Goal: Transaction & Acquisition: Purchase product/service

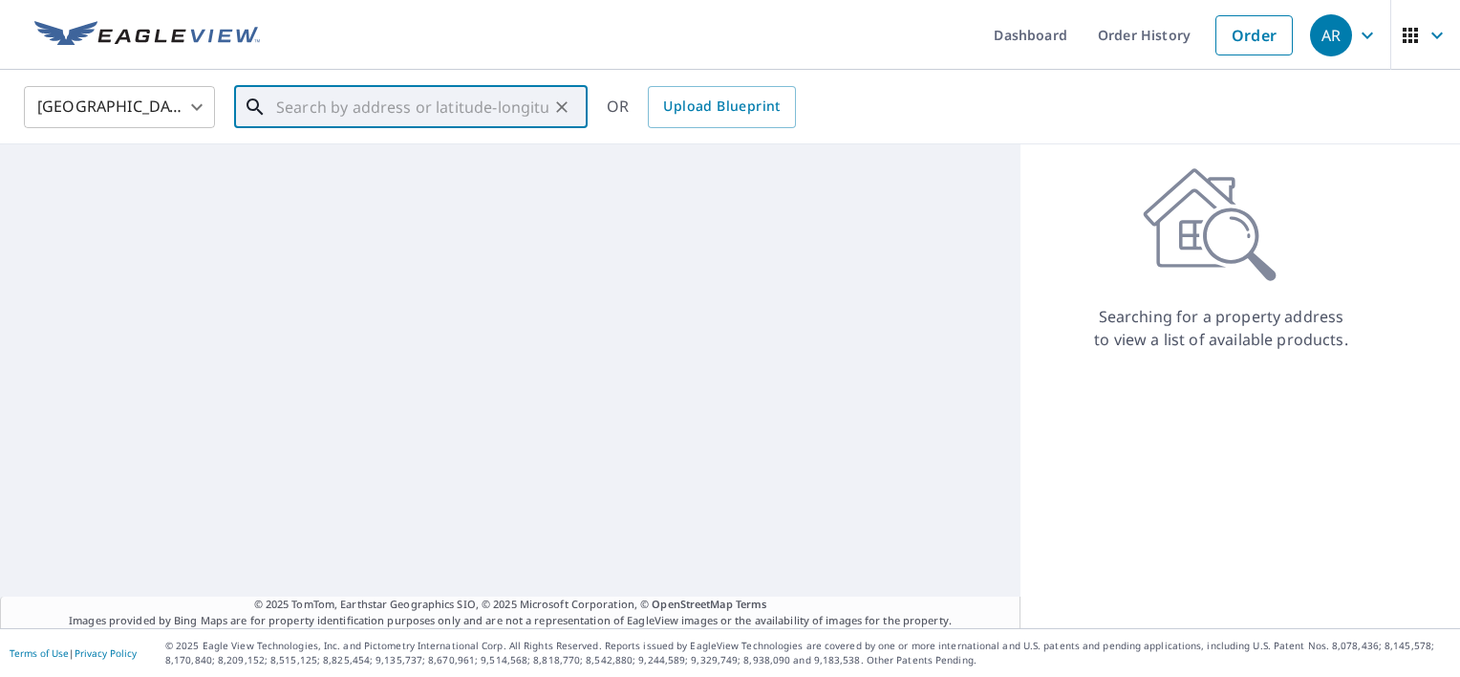
click at [318, 118] on input "text" at bounding box center [412, 107] width 272 height 54
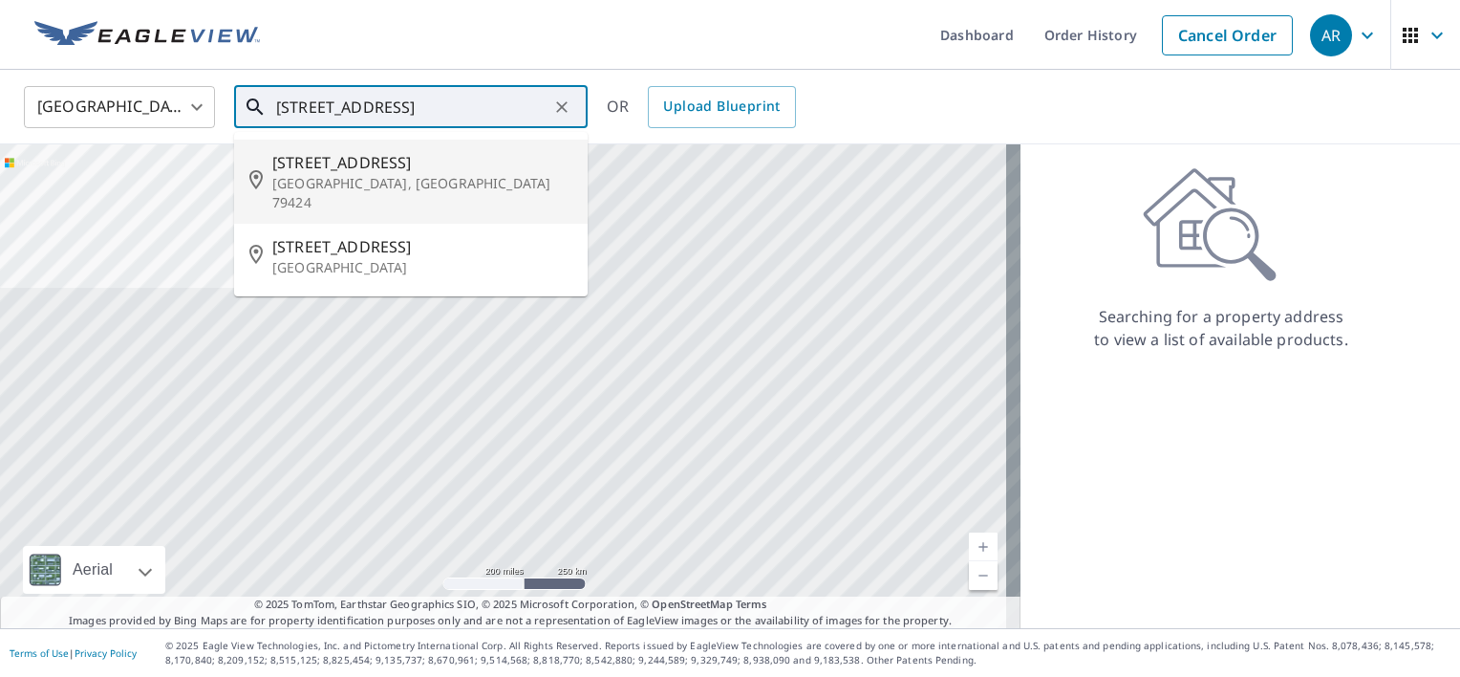
click at [298, 178] on p "[GEOGRAPHIC_DATA], [GEOGRAPHIC_DATA] 79424" at bounding box center [422, 193] width 300 height 38
type input "[STREET_ADDRESS]"
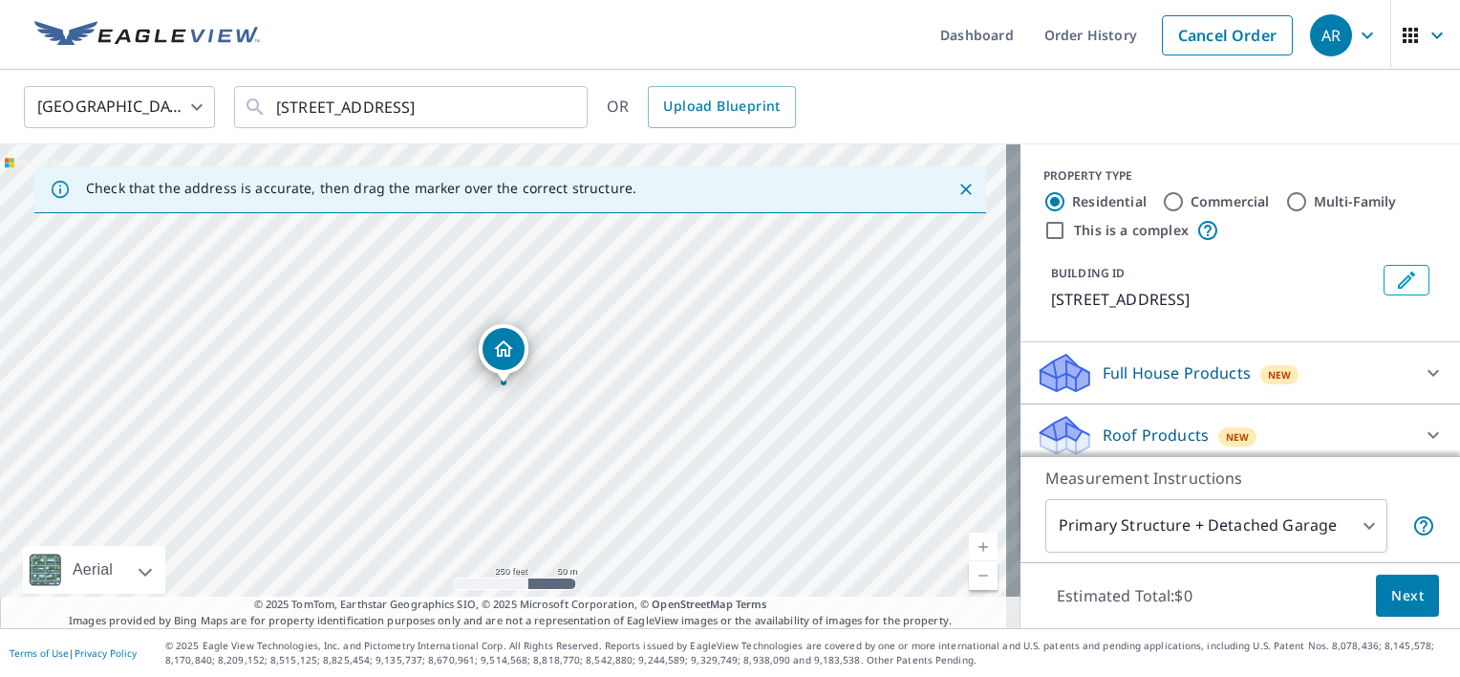
scroll to position [134, 0]
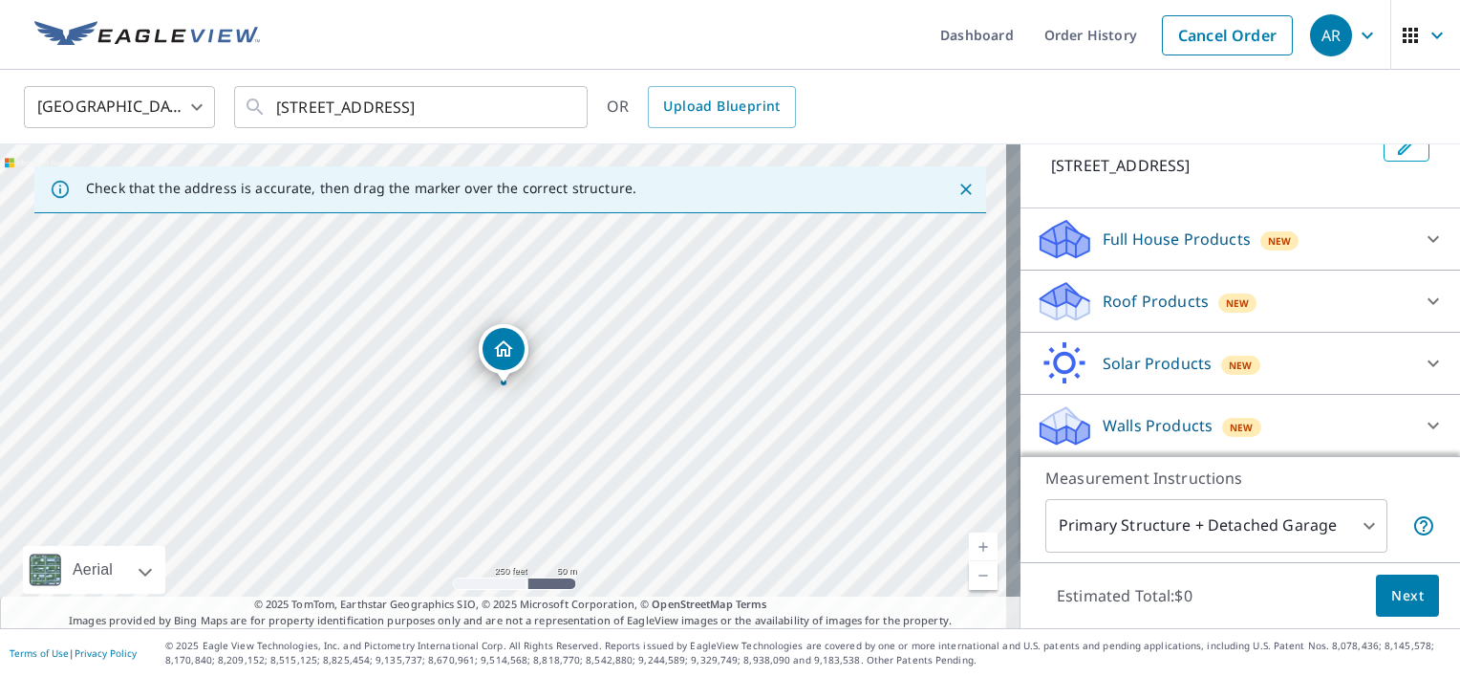
click at [1139, 313] on div "Roof Products New" at bounding box center [1223, 301] width 375 height 45
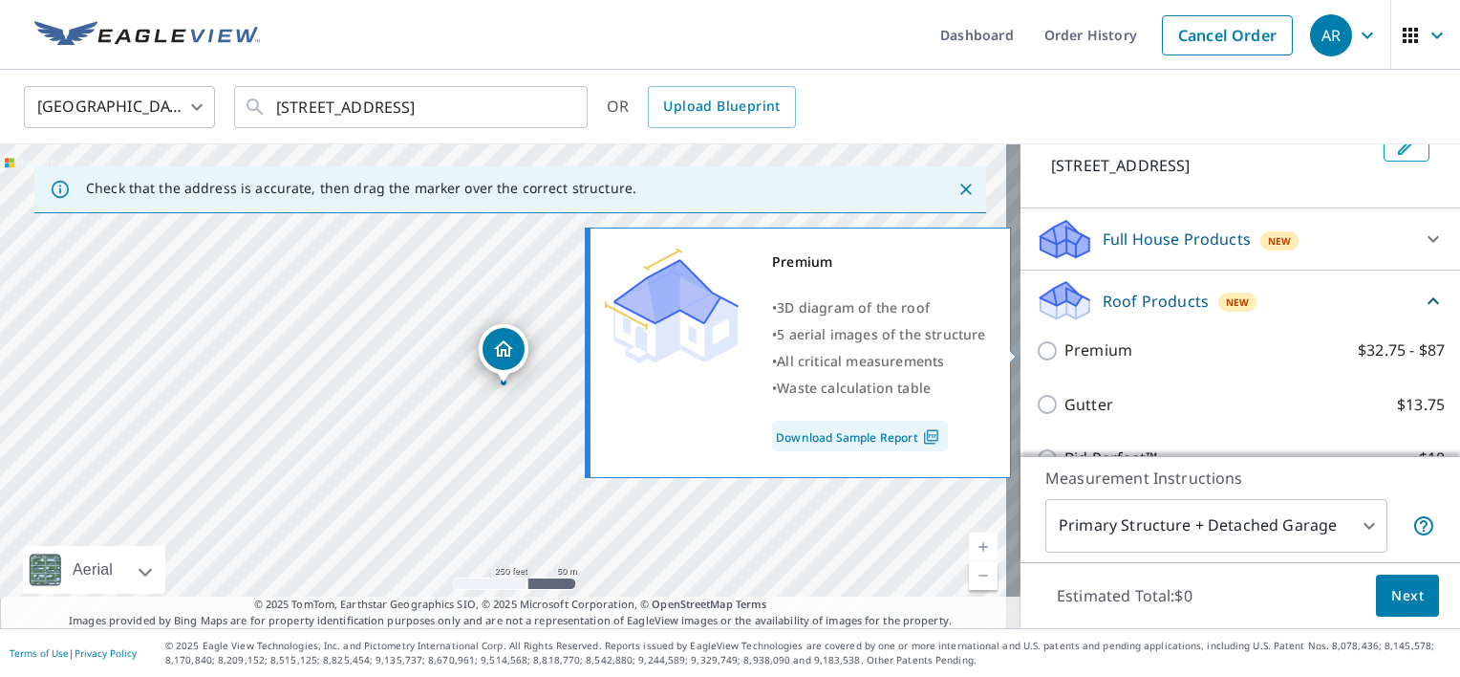
click at [1197, 347] on label "Premium $32.75 - $87" at bounding box center [1255, 350] width 380 height 24
click at [1065, 347] on input "Premium $32.75 - $87" at bounding box center [1050, 350] width 29 height 23
checkbox input "true"
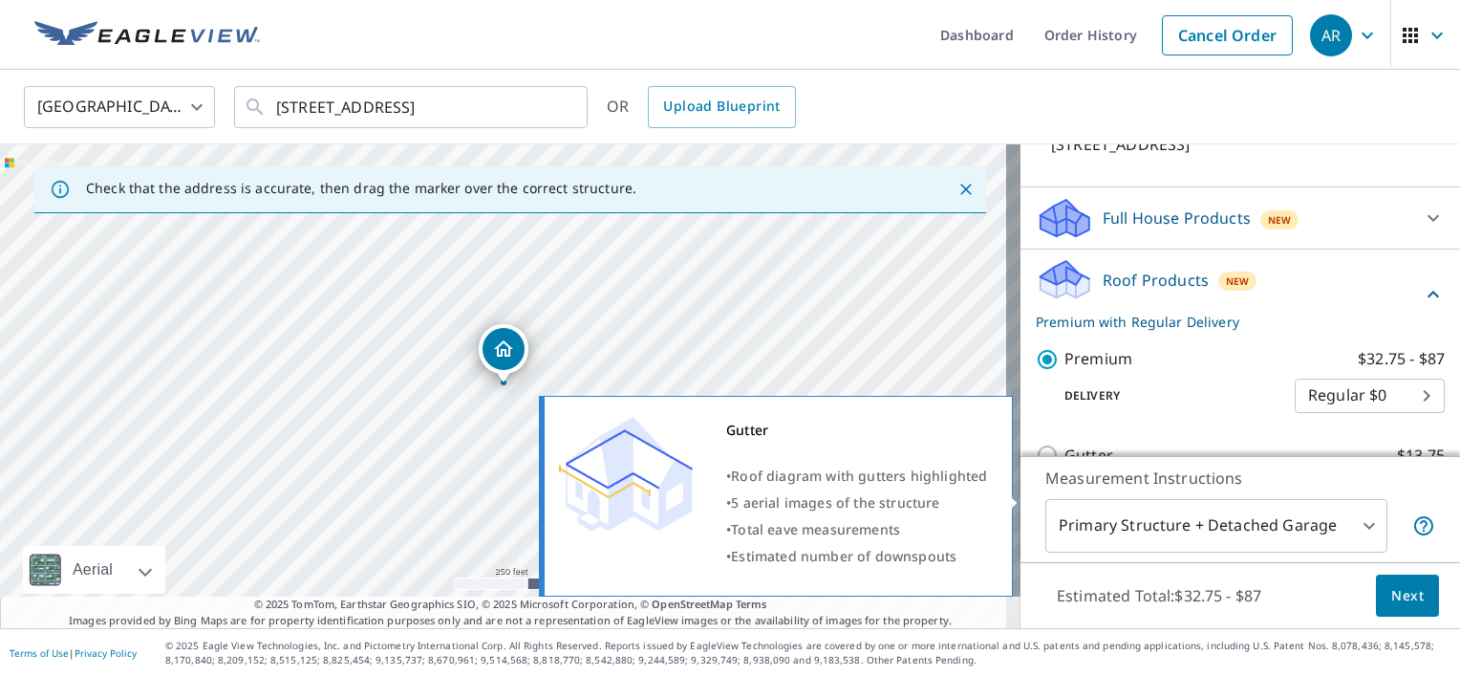
scroll to position [0, 0]
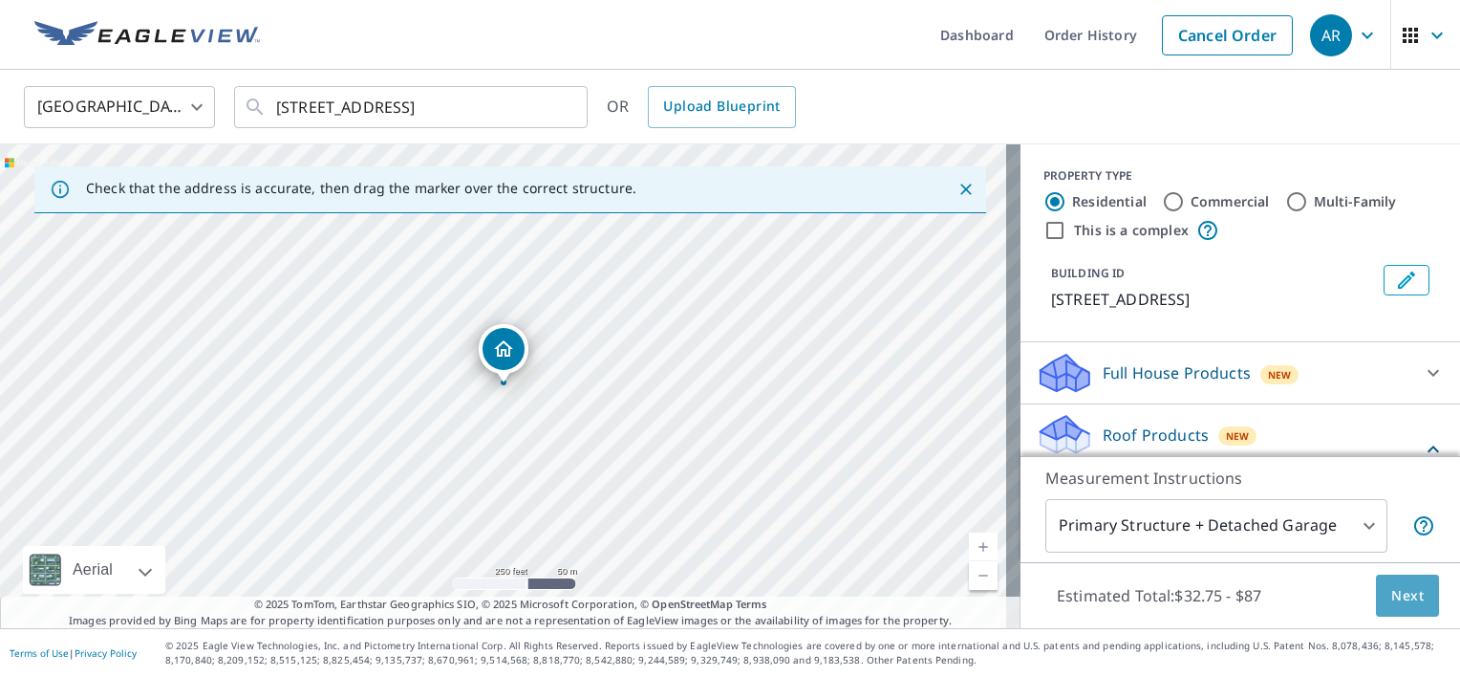
click at [1393, 601] on span "Next" at bounding box center [1408, 596] width 32 height 24
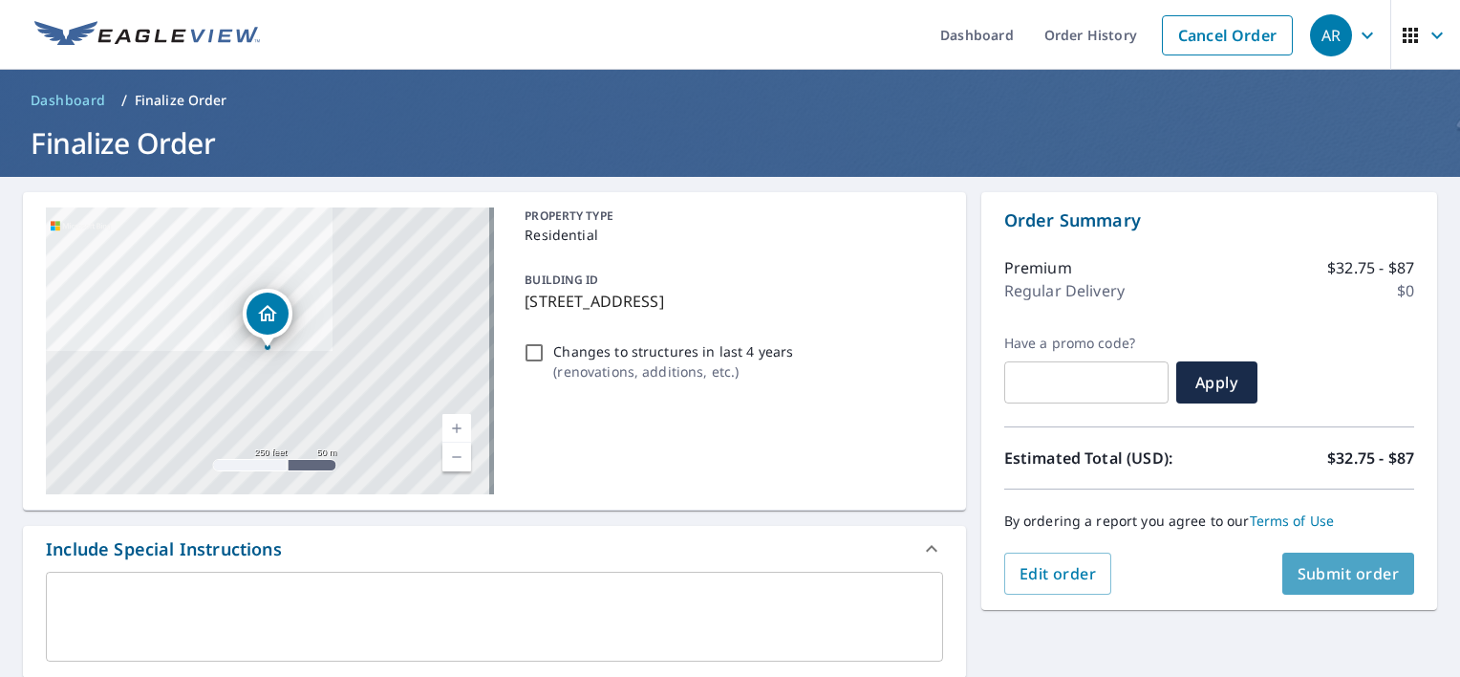
click at [1316, 573] on span "Submit order" at bounding box center [1349, 573] width 102 height 21
